Goal: Task Accomplishment & Management: Use online tool/utility

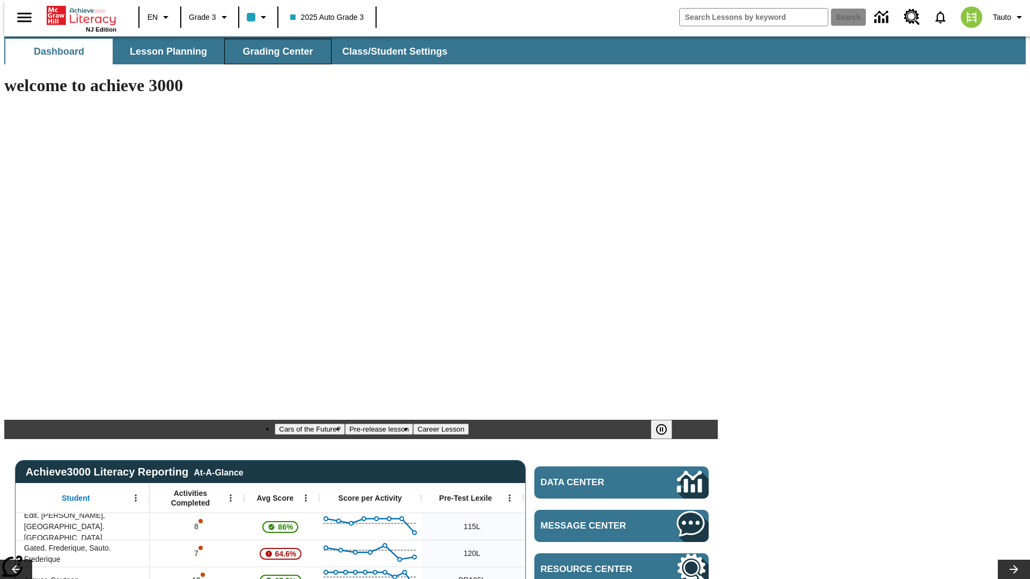
click at [274, 51] on span "Grading Center" at bounding box center [277, 52] width 70 height 12
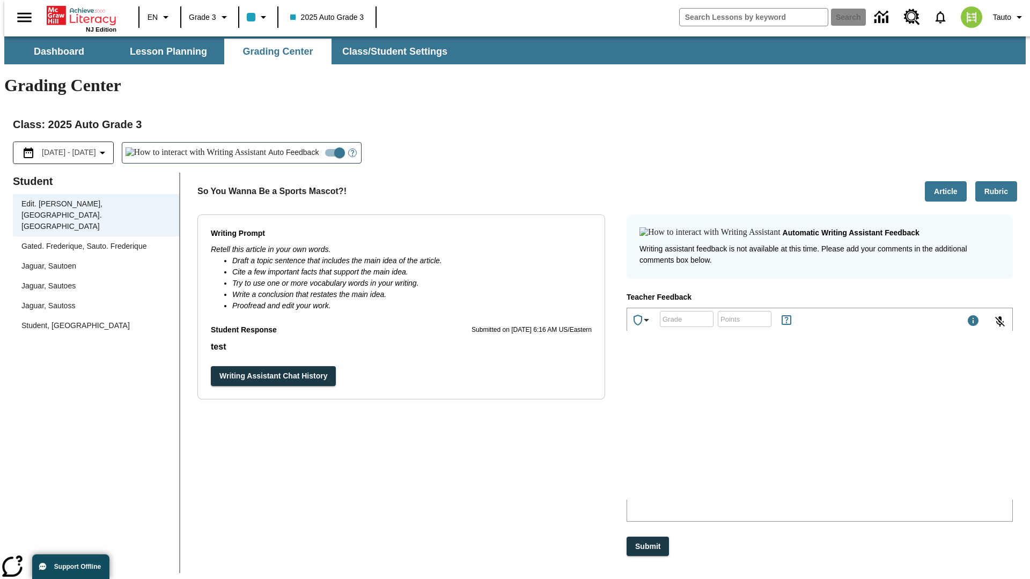
click at [92, 261] on div "Jaguar, Sautoen" at bounding box center [95, 266] width 149 height 11
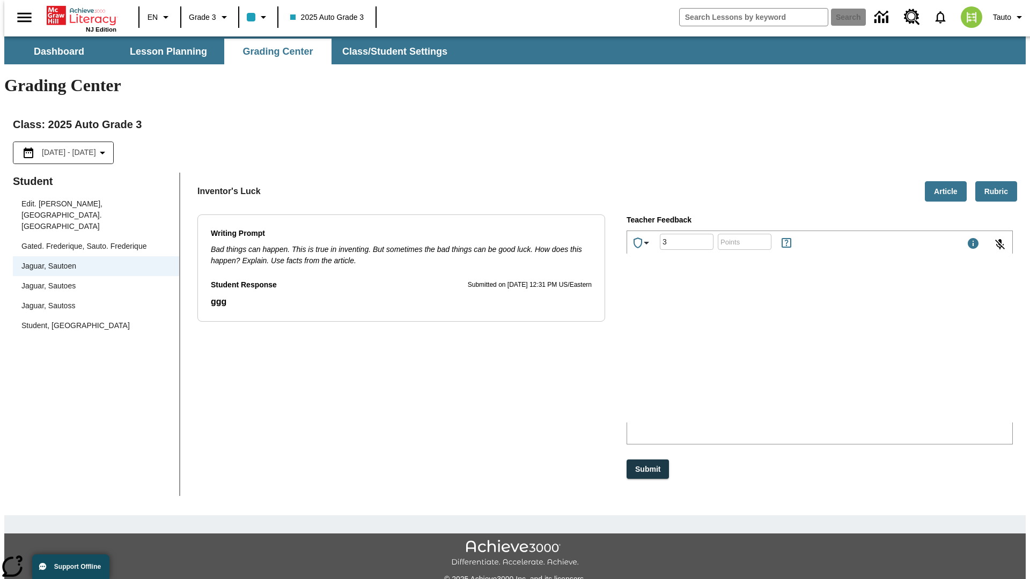
type input "3"
type input "10"
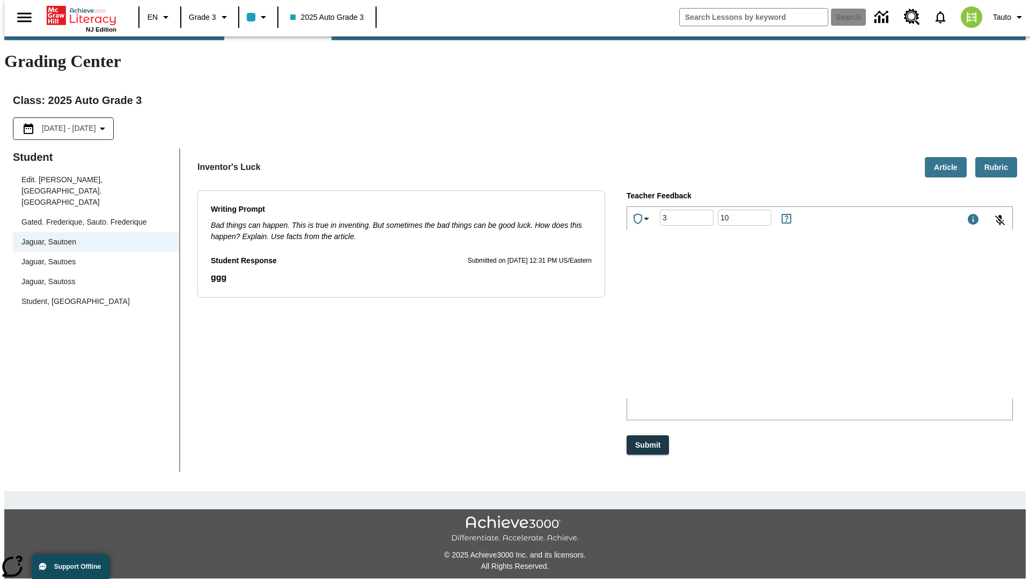
click at [784, 329] on p "Type your response here." at bounding box center [707, 328] width 152 height 10
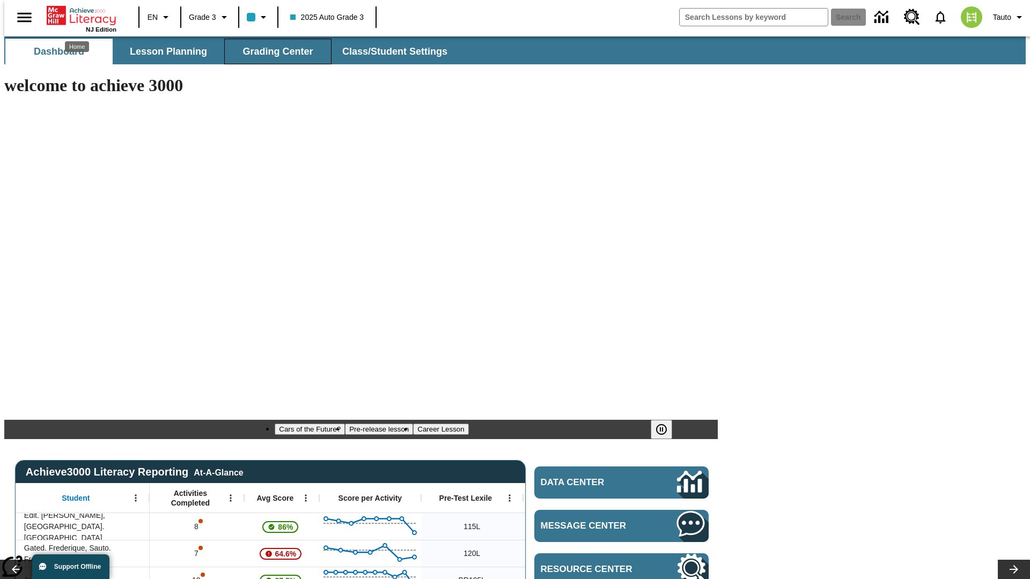
click at [274, 51] on span "Grading Center" at bounding box center [277, 52] width 70 height 12
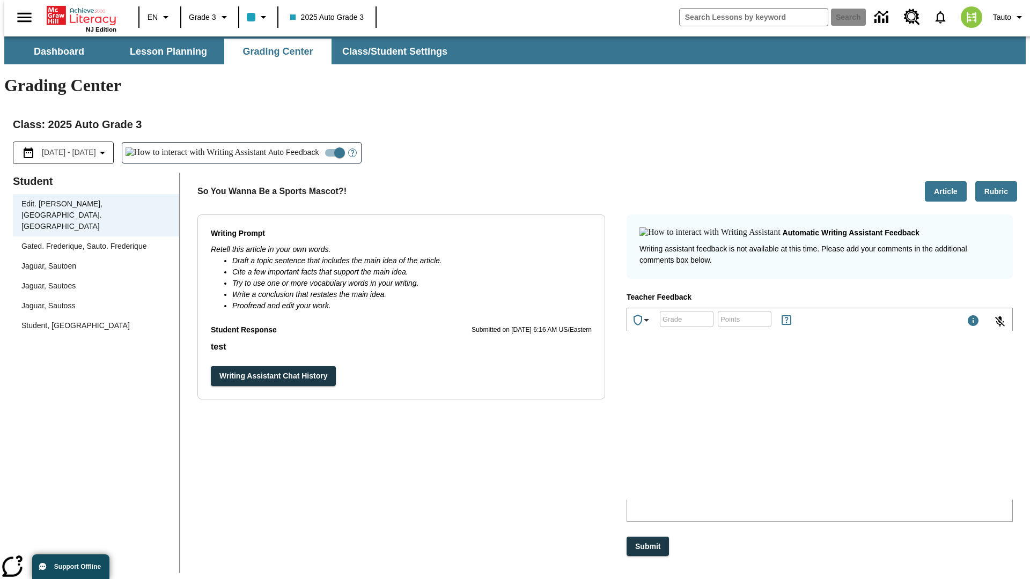
click at [92, 261] on div "Jaguar, Sautoen" at bounding box center [95, 266] width 149 height 11
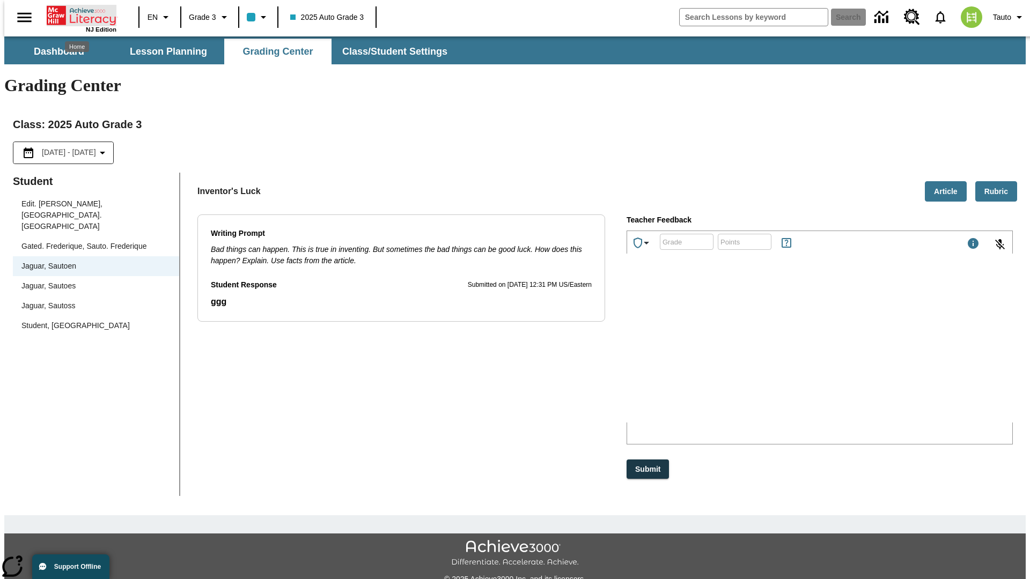
scroll to position [24, 0]
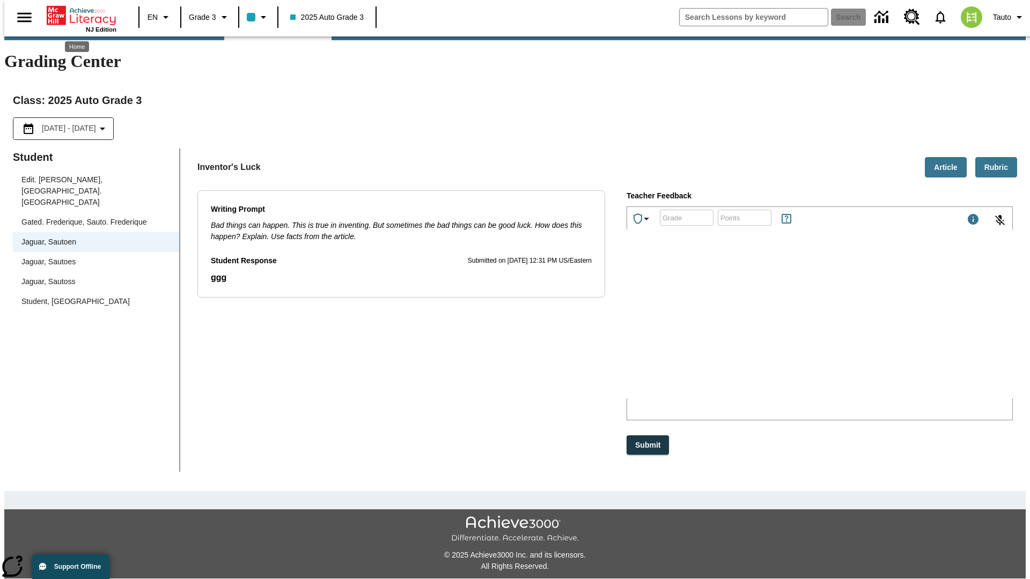
click at [784, 329] on p "XMgER" at bounding box center [707, 328] width 152 height 10
click at [784, 329] on p "zvGODZ" at bounding box center [707, 328] width 152 height 10
